Goal: Information Seeking & Learning: Learn about a topic

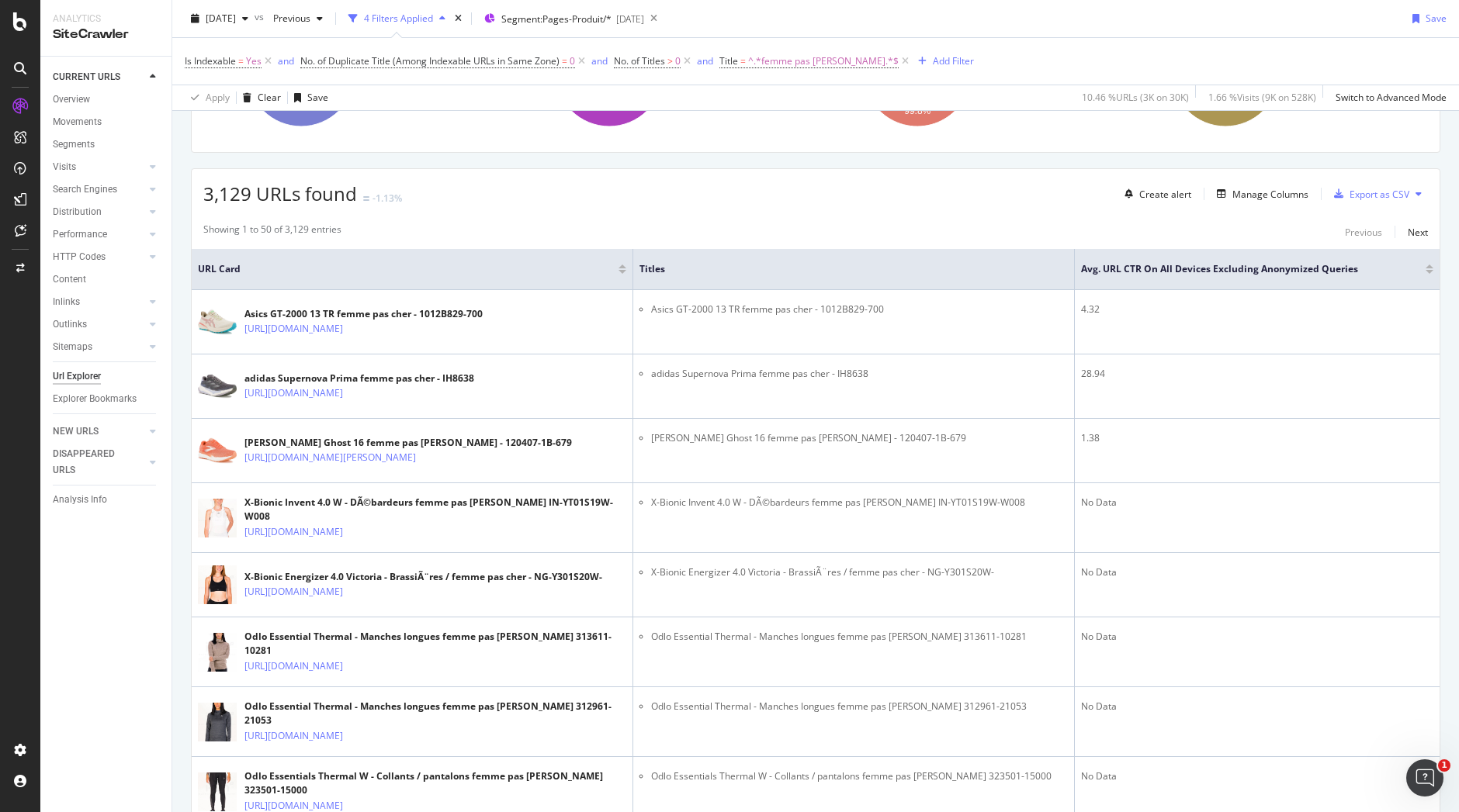
scroll to position [324, 0]
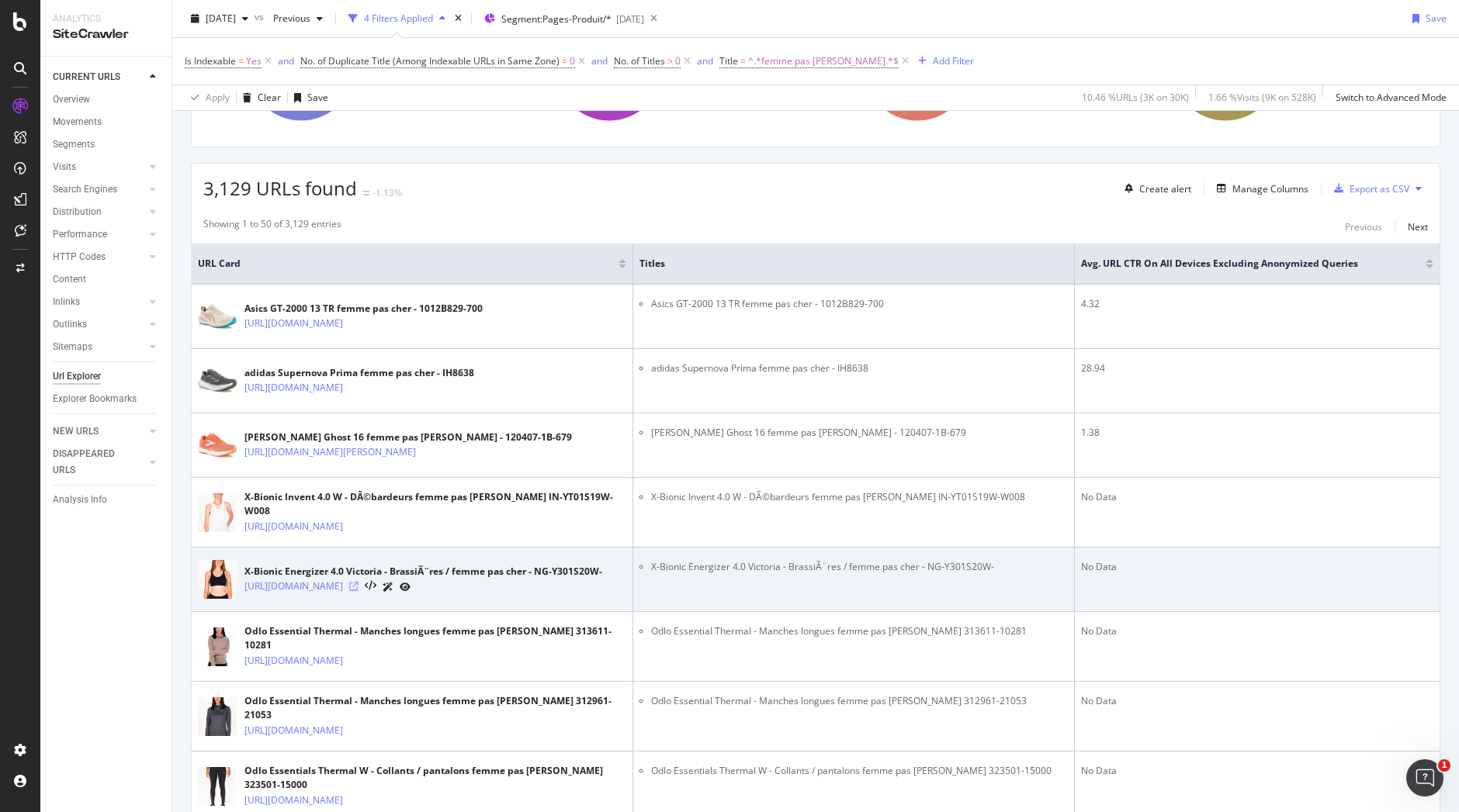
click at [358, 591] on icon at bounding box center [353, 586] width 9 height 9
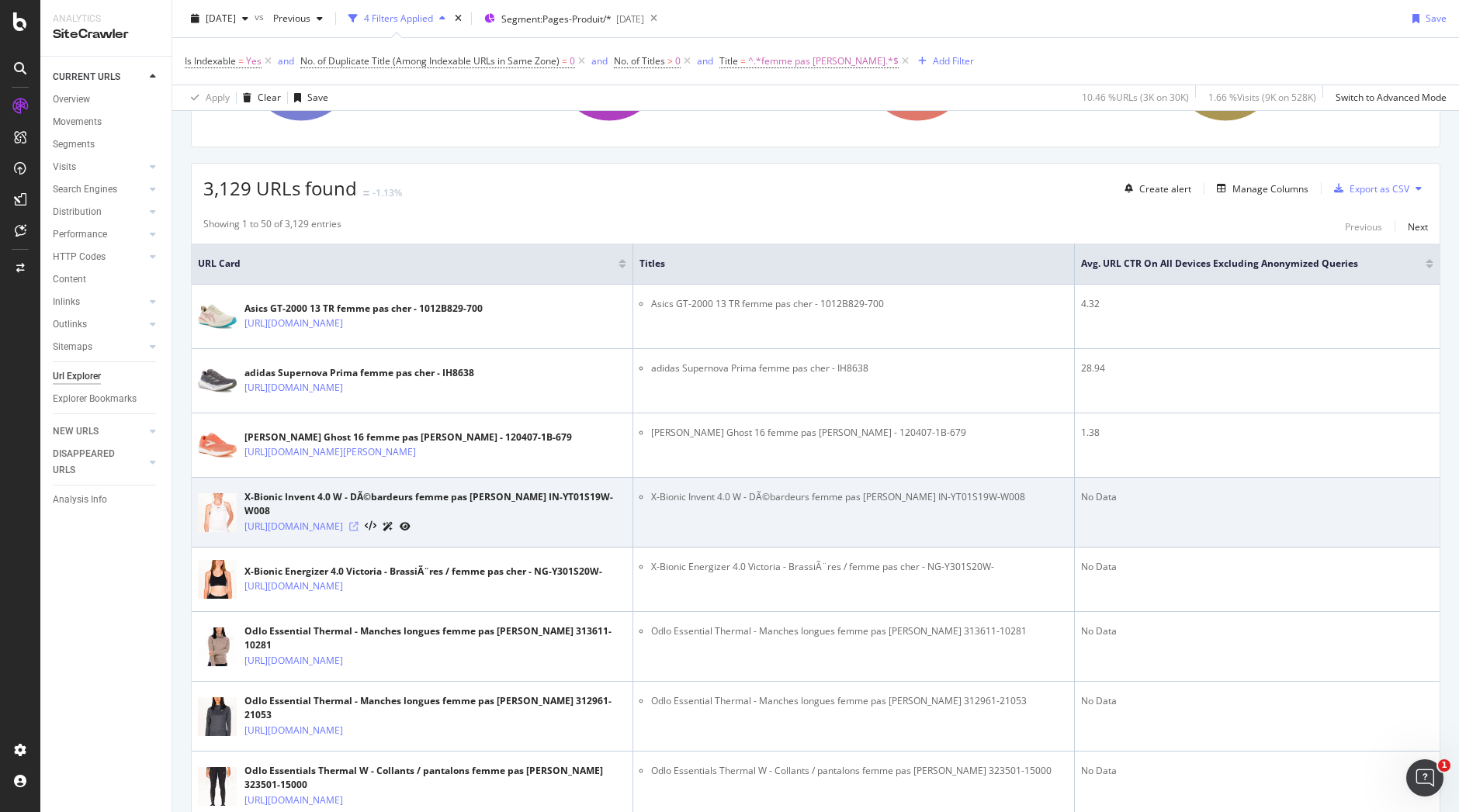
click at [358, 532] on icon at bounding box center [353, 526] width 9 height 9
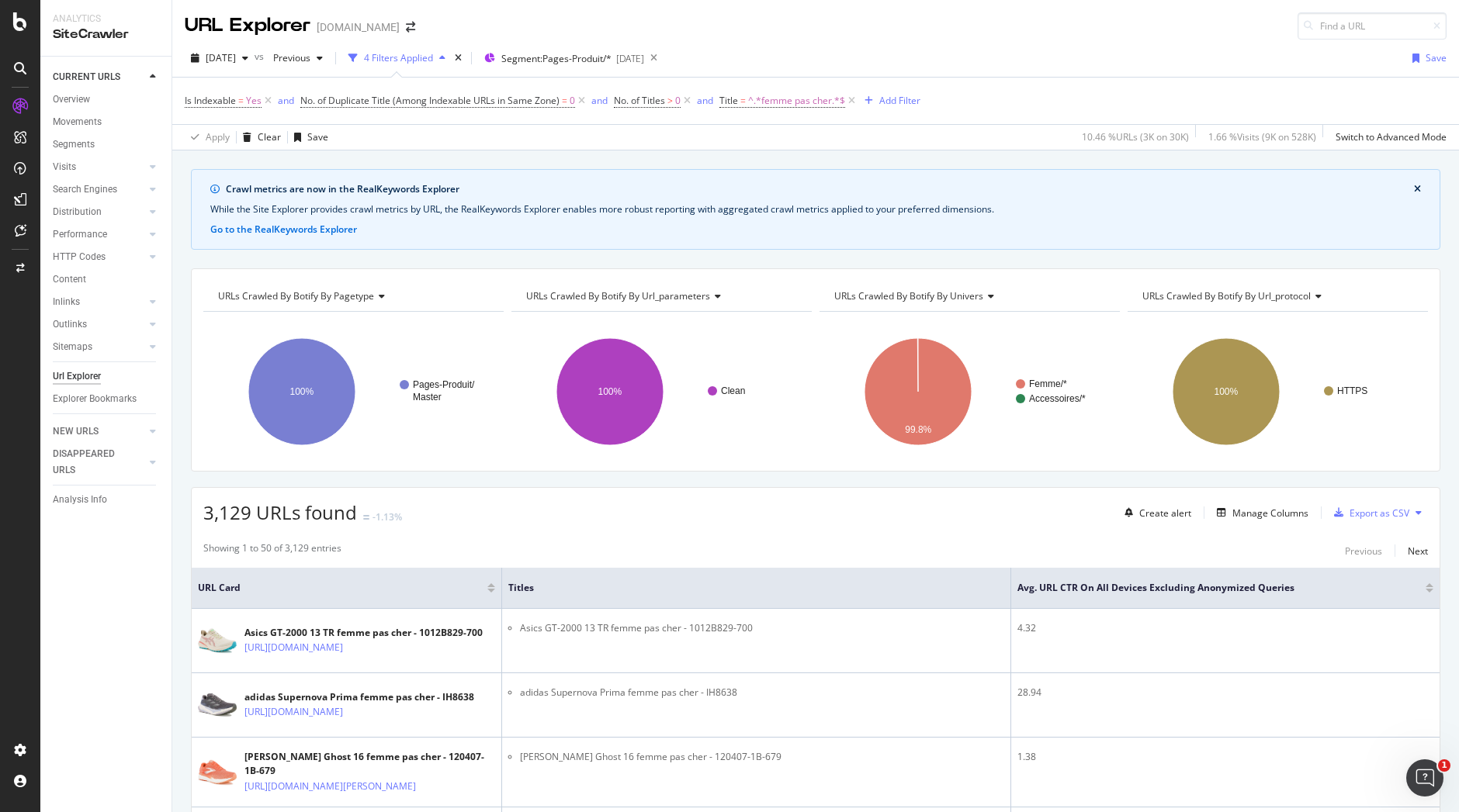
scroll to position [3114, 0]
